Goal: Find contact information: Find contact information

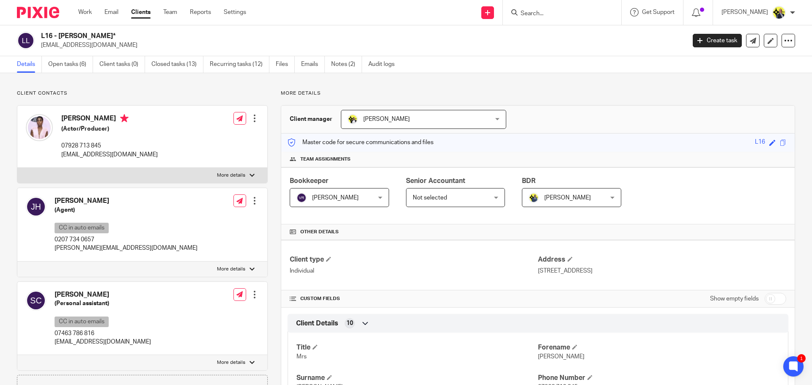
click at [539, 13] on input "Search" at bounding box center [558, 14] width 76 height 8
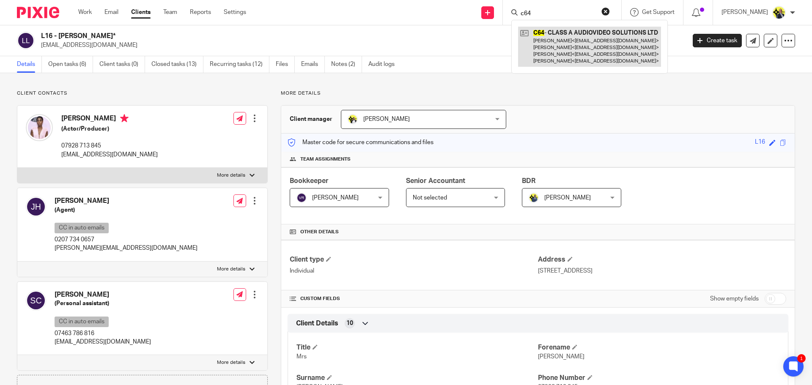
type input "c64"
click at [558, 36] on link at bounding box center [589, 47] width 143 height 40
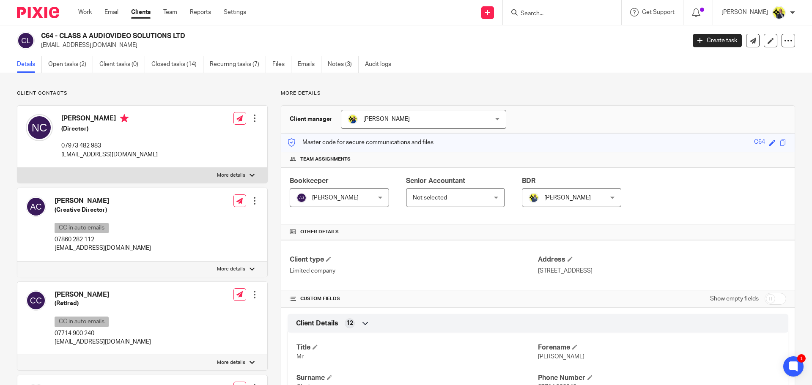
click at [150, 96] on p "Client contacts" at bounding box center [142, 93] width 251 height 7
drag, startPoint x: 189, startPoint y: 37, endPoint x: 38, endPoint y: 35, distance: 150.1
click at [38, 35] on div "C64 - CLASS A AUDIOVIDEO SOLUTIONS LTD [EMAIL_ADDRESS][DOMAIN_NAME]" at bounding box center [348, 41] width 663 height 18
copy h2 "C64 - CLASS A AUDIOVIDEO SOLUTIONS LTD"
drag, startPoint x: 139, startPoint y: 153, endPoint x: 63, endPoint y: 153, distance: 76.5
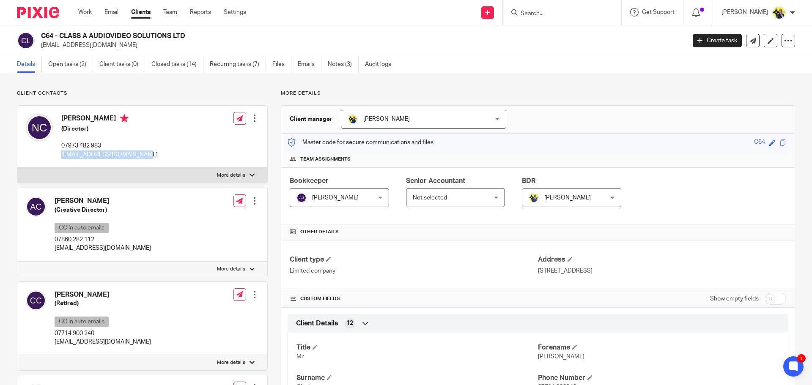
click at [63, 153] on div "[PERSON_NAME] (Director) 07973 482 983 [EMAIL_ADDRESS][DOMAIN_NAME] Edit contac…" at bounding box center [142, 137] width 250 height 62
copy p "[EMAIL_ADDRESS][DOMAIN_NAME]"
drag, startPoint x: 101, startPoint y: 334, endPoint x: 55, endPoint y: 332, distance: 45.3
click at [55, 332] on p "07714 900 240" at bounding box center [103, 333] width 96 height 8
copy p "07714 900 240"
